Goal: Task Accomplishment & Management: Manage account settings

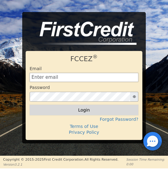
type input "[EMAIL_ADDRESS][DOMAIN_NAME]"
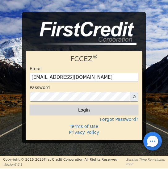
click at [84, 112] on button "Login" at bounding box center [84, 110] width 109 height 11
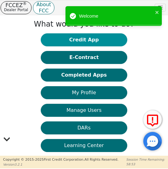
click at [84, 42] on button "Credit App" at bounding box center [84, 39] width 87 height 13
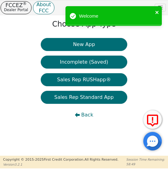
click at [157, 13] on icon "close" at bounding box center [157, 12] width 3 height 3
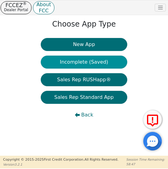
click at [85, 62] on button "Incomplete (Saved)" at bounding box center [84, 62] width 87 height 13
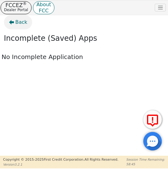
click at [19, 21] on span "Back" at bounding box center [21, 22] width 12 height 7
click at [21, 20] on span "Back" at bounding box center [21, 22] width 12 height 7
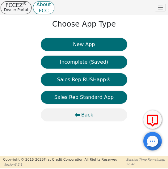
click at [87, 115] on span "Back" at bounding box center [87, 114] width 12 height 7
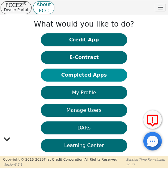
click at [87, 77] on button "Completed Apps" at bounding box center [84, 75] width 87 height 13
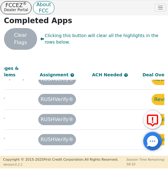
scroll to position [154, 518]
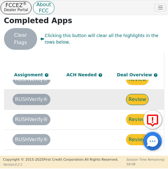
click at [135, 94] on button "Review" at bounding box center [137, 99] width 23 height 11
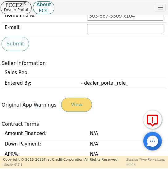
type input "[PHONE_NUMBER]"
type input "[EMAIL_ADDRESS][DOMAIN_NAME]"
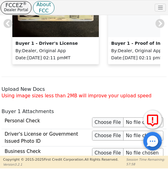
scroll to position [716, 0]
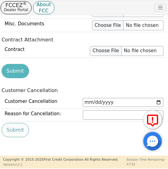
click at [164, 138] on div "Customer Cancellation Reason for Cancellation: Customer: cannot afford Customer…" at bounding box center [84, 122] width 170 height 50
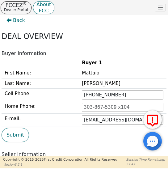
scroll to position [0, 0]
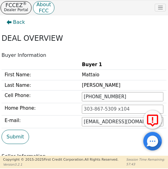
click at [166, 33] on div "Back DEAL OVERVIEW Buyer Information Buyer 1 First Name: [PERSON_NAME] Last Nam…" at bounding box center [84, 85] width 168 height 141
click at [17, 22] on span "Back" at bounding box center [19, 22] width 12 height 7
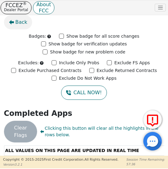
click at [18, 22] on span "Back" at bounding box center [21, 22] width 12 height 7
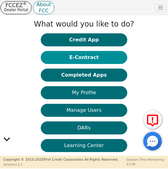
click at [85, 57] on button "E-Contract" at bounding box center [84, 57] width 87 height 13
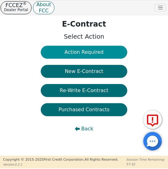
click at [85, 53] on button "Action Required" at bounding box center [84, 52] width 87 height 13
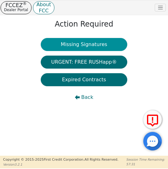
click at [85, 45] on button "Missing Signatures" at bounding box center [84, 44] width 87 height 13
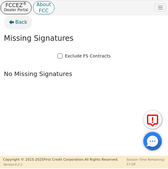
click at [15, 23] on span "Back" at bounding box center [21, 22] width 12 height 7
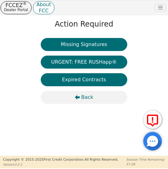
click at [85, 96] on span "Back" at bounding box center [87, 97] width 12 height 7
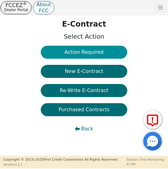
click at [84, 50] on button "Action Required" at bounding box center [84, 52] width 87 height 13
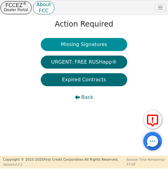
click at [82, 45] on button "Missing Signatures" at bounding box center [84, 44] width 87 height 13
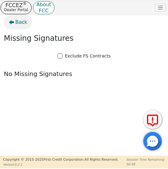
click at [18, 20] on span "Back" at bounding box center [21, 22] width 12 height 7
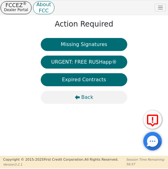
click at [86, 98] on span "Back" at bounding box center [87, 97] width 12 height 7
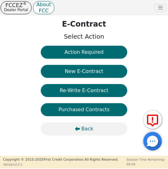
click at [85, 130] on span "Back" at bounding box center [87, 128] width 12 height 7
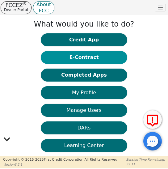
click at [84, 59] on button "E-Contract" at bounding box center [84, 57] width 87 height 13
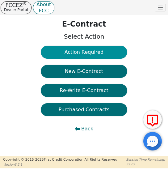
click at [85, 54] on button "Action Required" at bounding box center [84, 52] width 87 height 13
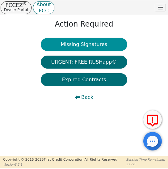
click at [83, 46] on button "Missing Signatures" at bounding box center [84, 44] width 87 height 13
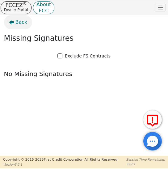
click at [22, 21] on span "Back" at bounding box center [21, 22] width 12 height 7
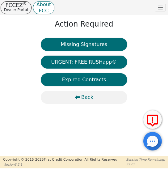
click at [86, 97] on span "Back" at bounding box center [87, 97] width 12 height 7
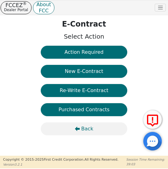
click at [85, 130] on span "Back" at bounding box center [87, 128] width 12 height 7
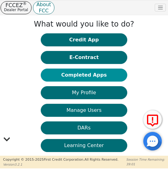
click at [86, 76] on button "Completed Apps" at bounding box center [84, 75] width 87 height 13
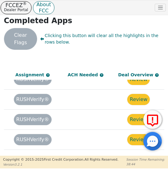
scroll to position [154, 518]
